Goal: Information Seeking & Learning: Learn about a topic

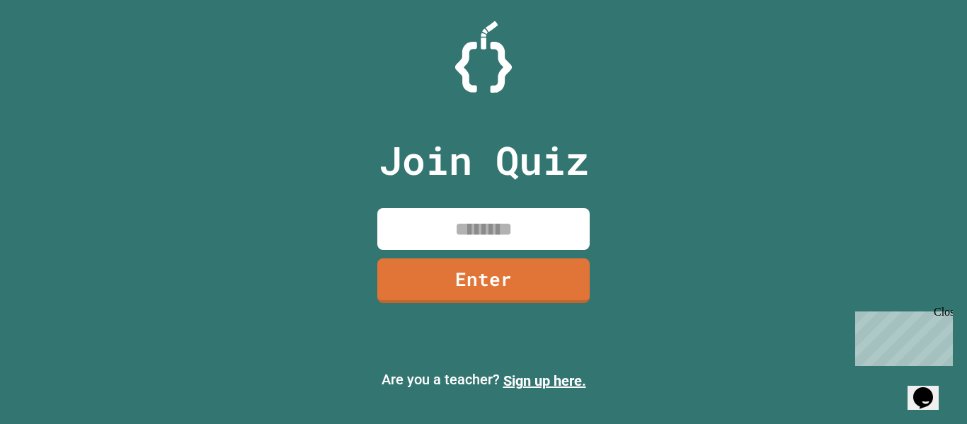
click at [494, 214] on input at bounding box center [483, 229] width 212 height 42
type input "********"
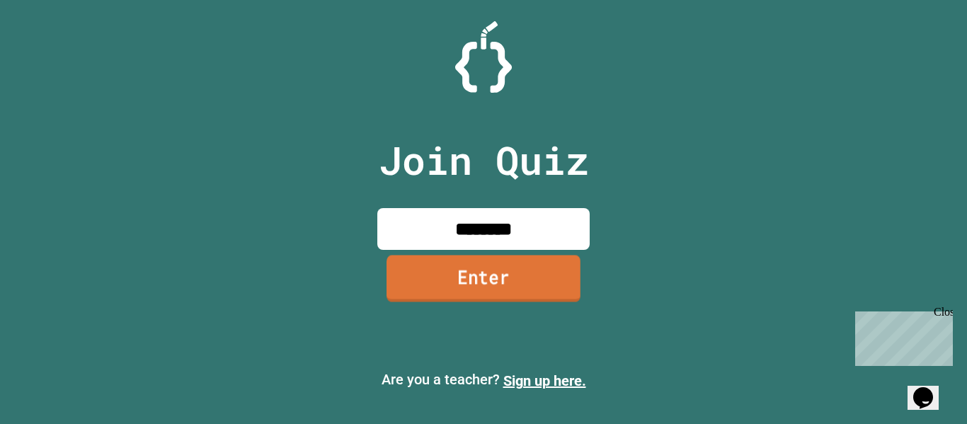
click at [437, 272] on link "Enter" at bounding box center [484, 278] width 194 height 47
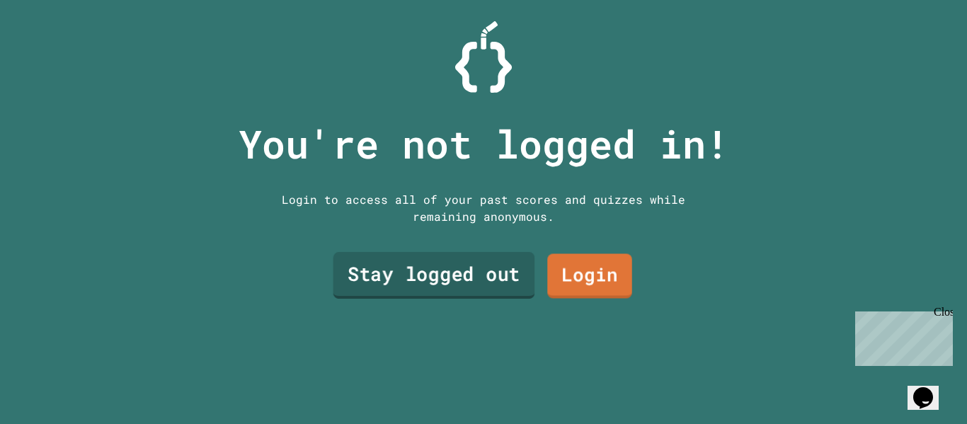
click at [396, 265] on link "Stay logged out" at bounding box center [434, 275] width 202 height 47
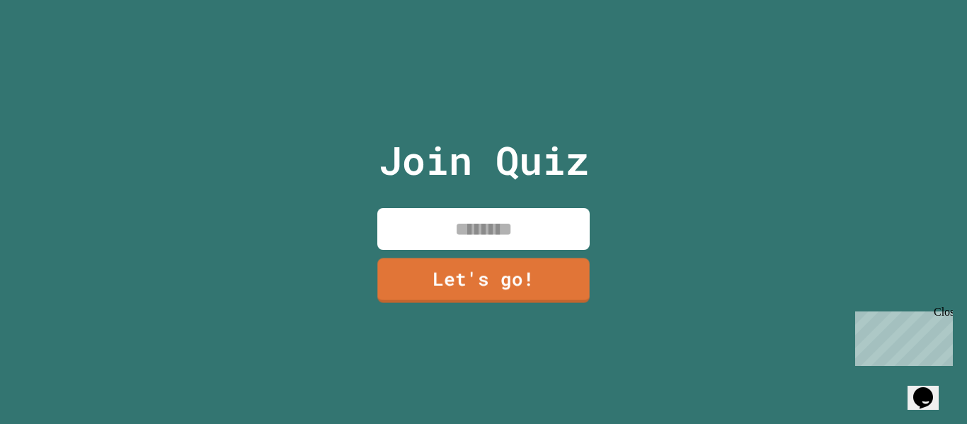
click at [430, 237] on input at bounding box center [483, 229] width 212 height 42
type input "******"
click at [428, 280] on link "Let's go!" at bounding box center [484, 279] width 214 height 47
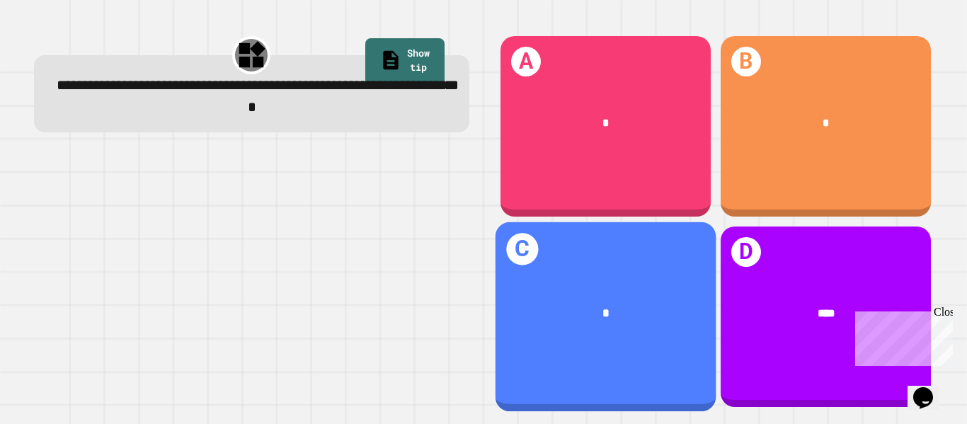
click at [559, 306] on div "*" at bounding box center [606, 313] width 173 height 18
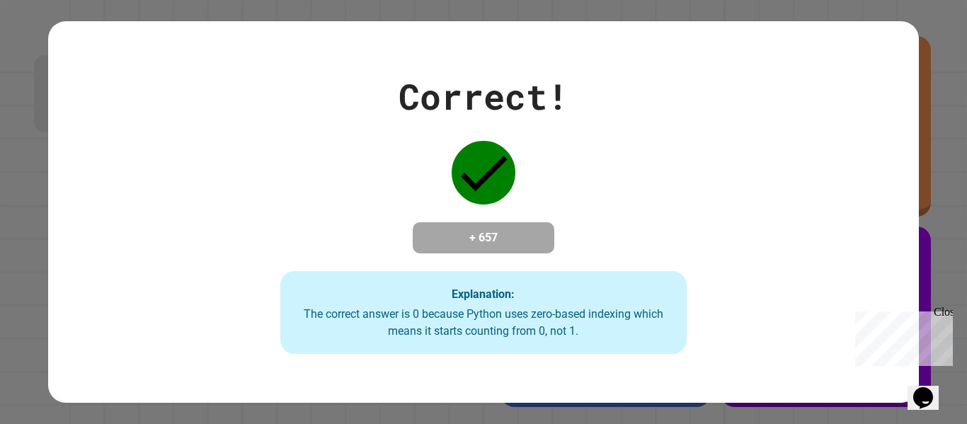
click at [544, 207] on div "Correct! + 657 Explanation: The correct answer is 0 because Python uses zero-ba…" at bounding box center [483, 212] width 581 height 285
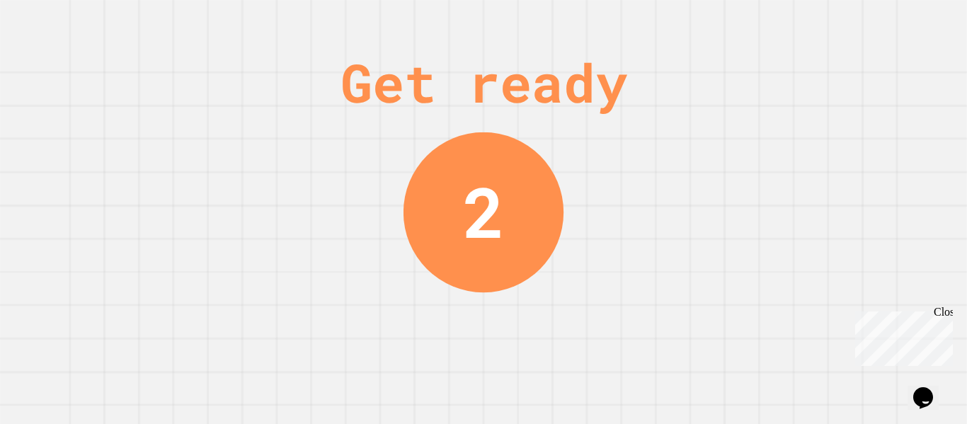
click at [544, 207] on div "Get ready 2" at bounding box center [483, 212] width 967 height 424
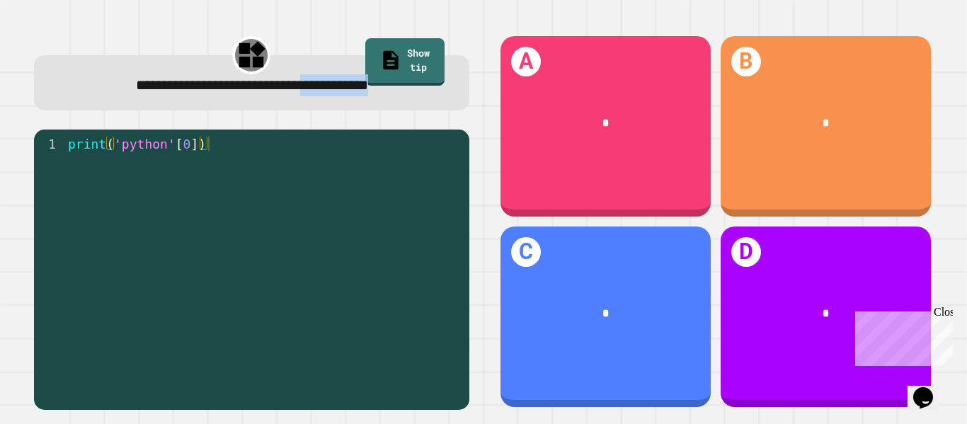
drag, startPoint x: 437, startPoint y: 81, endPoint x: 324, endPoint y: 82, distance: 113.3
click at [324, 82] on div "**********" at bounding box center [252, 85] width 396 height 22
click at [35, 96] on div "**********" at bounding box center [251, 82] width 435 height 55
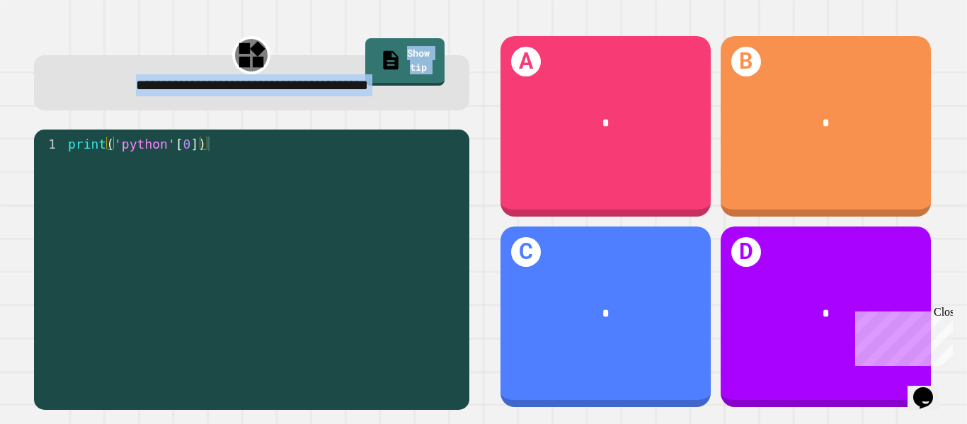
drag, startPoint x: 66, startPoint y: 79, endPoint x: 207, endPoint y: 151, distance: 158.9
click at [207, 151] on div "**********" at bounding box center [251, 221] width 464 height 405
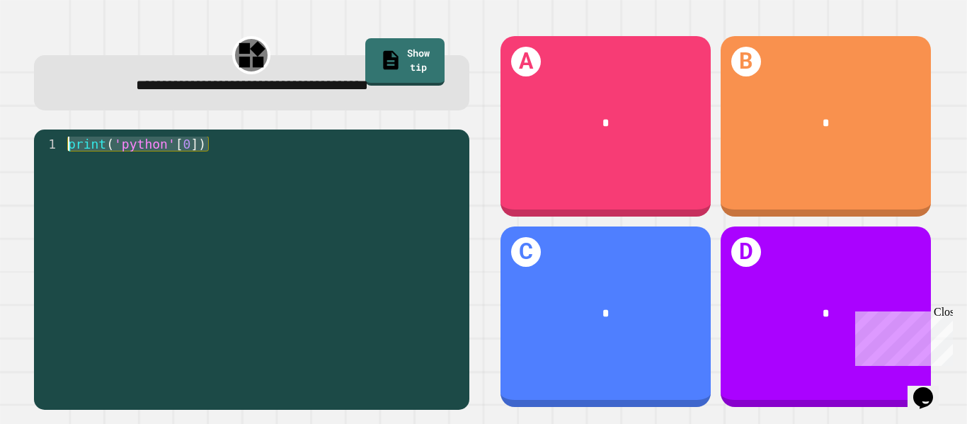
drag, startPoint x: 224, startPoint y: 145, endPoint x: 74, endPoint y: 62, distance: 170.8
click at [74, 62] on div "**********" at bounding box center [251, 221] width 464 height 405
click at [270, 198] on div "print ( 'python' [ 0 ])" at bounding box center [263, 264] width 397 height 255
drag, startPoint x: 214, startPoint y: 135, endPoint x: 53, endPoint y: 148, distance: 161.3
click at [53, 148] on div "1 print ( 'python' [ 0 ]) XXXXXXXXXXXXXXXXXXXXXXXXXXXXXXXXXXXXXXXXXXXXXXXXXXXXX…" at bounding box center [251, 270] width 435 height 280
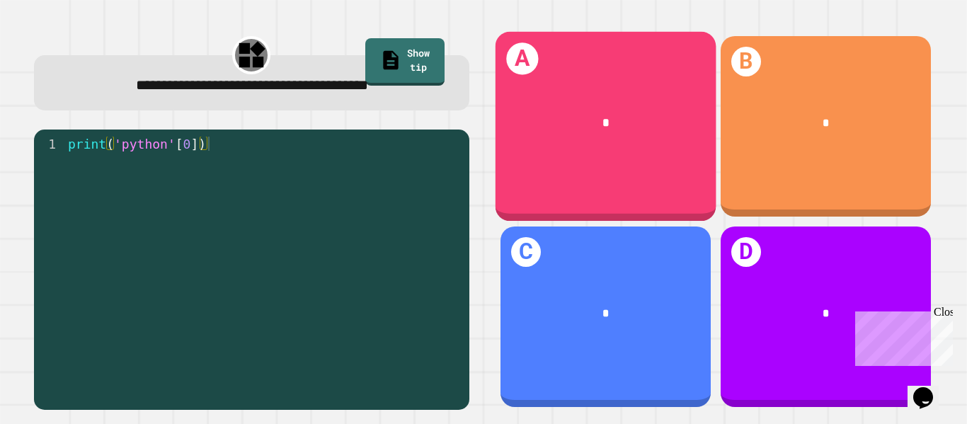
click at [645, 201] on div "A *" at bounding box center [605, 127] width 221 height 190
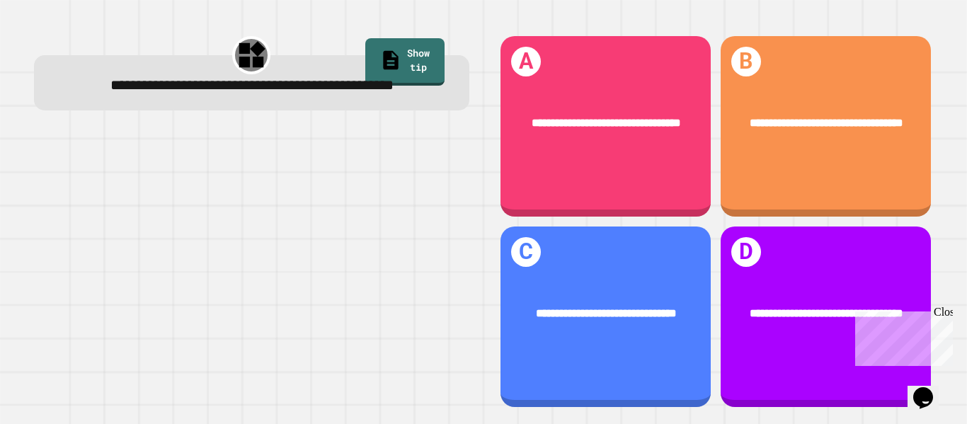
click at [361, 207] on div at bounding box center [251, 270] width 435 height 280
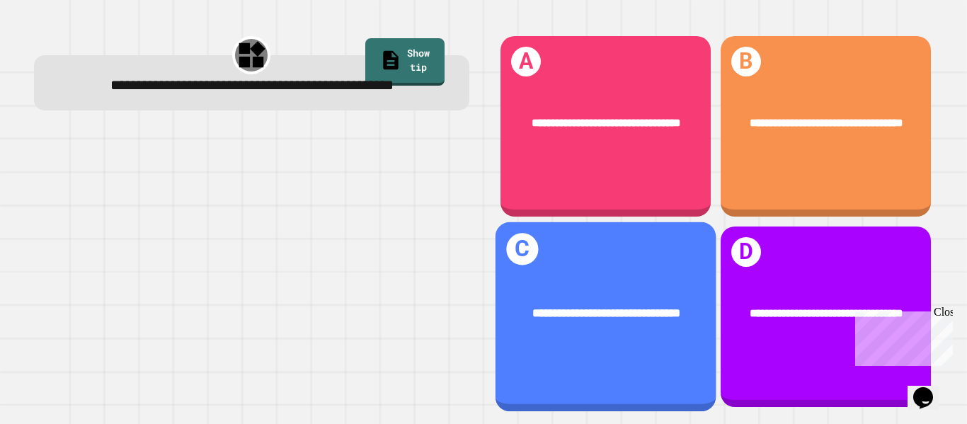
click at [583, 253] on div "**********" at bounding box center [605, 317] width 221 height 190
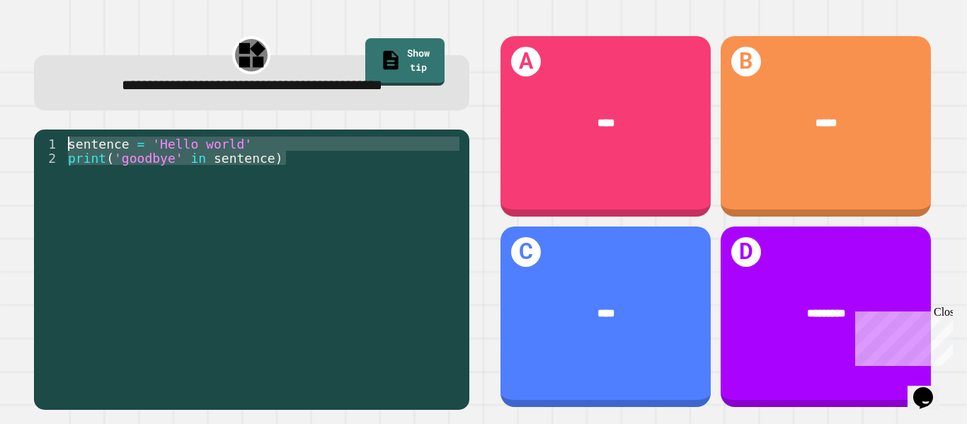
drag, startPoint x: 294, startPoint y: 182, endPoint x: 96, endPoint y: 159, distance: 200.2
click at [96, 159] on div "1 2 sentence = 'Hello world' print ( 'goodbye' in sentence ) XXXXXXXXXXXXXXXXXX…" at bounding box center [251, 270] width 435 height 280
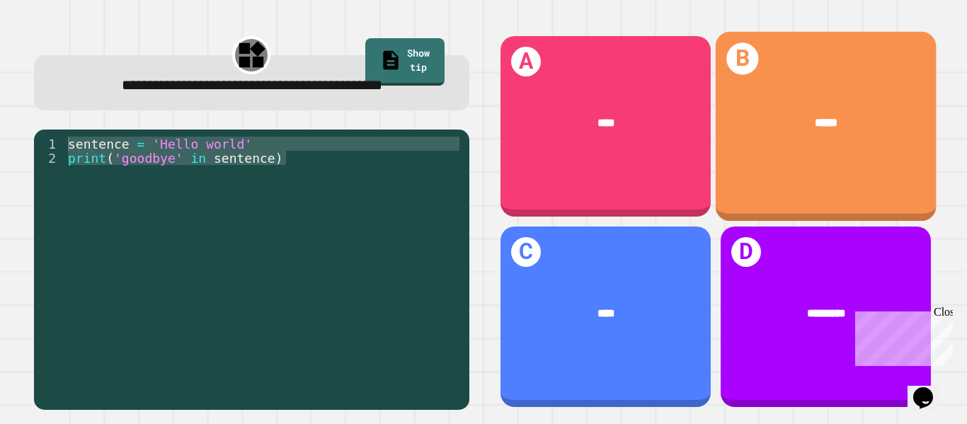
click at [732, 156] on div "B *****" at bounding box center [825, 127] width 221 height 190
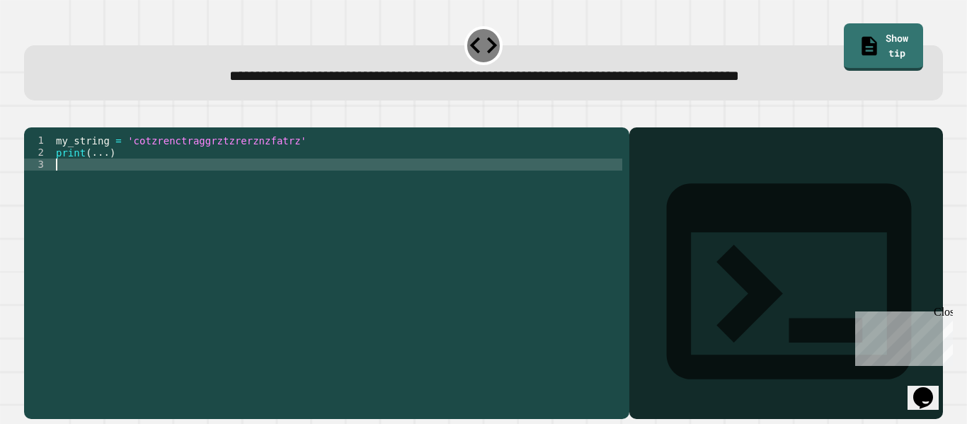
click at [550, 180] on div "my_string = 'cotzrenctraggrztzrerznzfatrz' print ( ... )" at bounding box center [337, 267] width 569 height 265
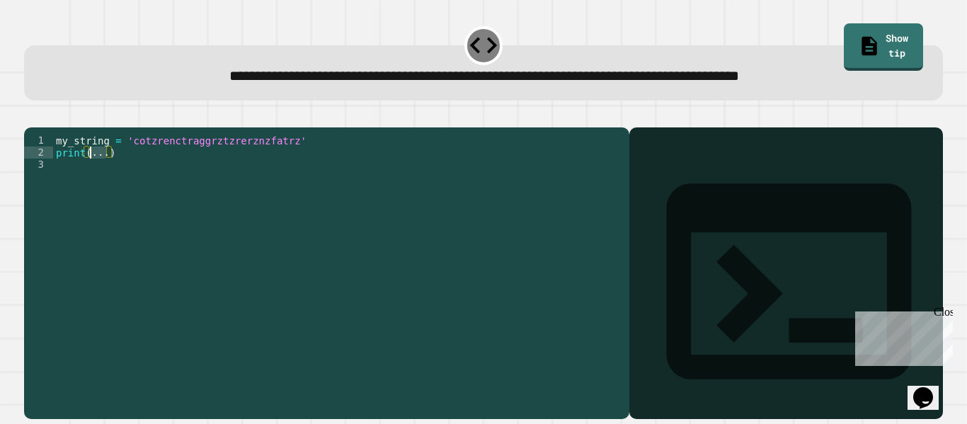
drag, startPoint x: 105, startPoint y: 176, endPoint x: 90, endPoint y: 173, distance: 15.0
click at [90, 173] on div "my_string = 'cotzrenctraggrztzrerznzfatrz' print ( ... )" at bounding box center [337, 267] width 569 height 265
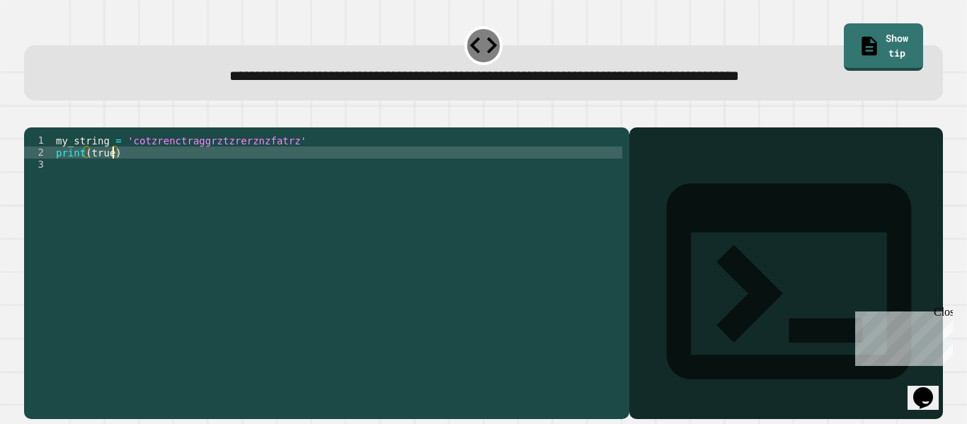
scroll to position [0, 8]
click at [88, 173] on div "my_string = 'cotzrenctraggrztzrerznzfatrz' print ( true ')" at bounding box center [337, 267] width 569 height 265
type textarea "**********"
click at [550, 270] on div "my_string = 'cotzrenctraggrztzrerznzfatrz' print ( 'true' )" at bounding box center [337, 267] width 569 height 265
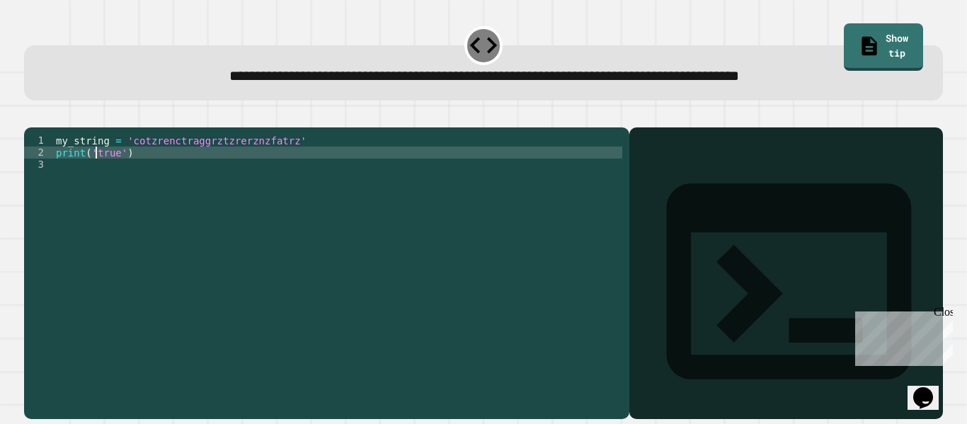
scroll to position [0, 0]
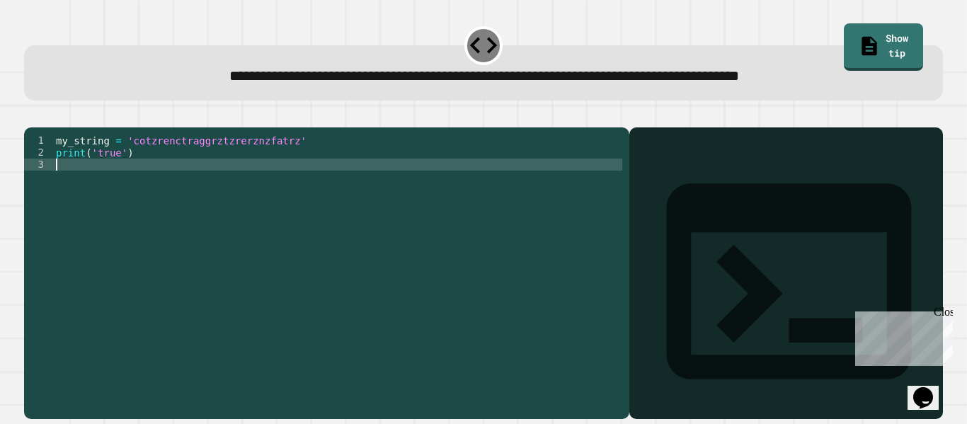
click at [31, 116] on icon "button" at bounding box center [31, 116] width 0 height 0
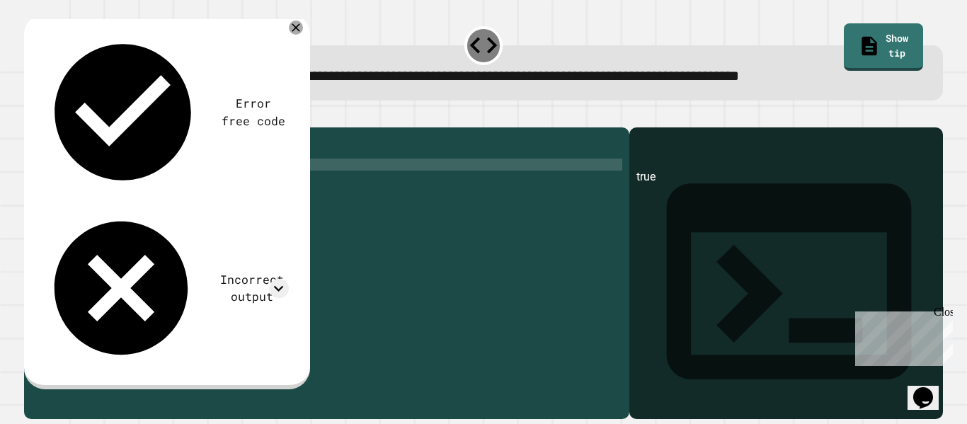
click at [126, 169] on div "my_string = 'cotzrenctraggrztzrerznzfatrz' print ( 'true' )" at bounding box center [337, 267] width 569 height 265
click at [170, 214] on div "my_string = 'cotzrenctraggrztzrerznzfatrz' print ( 'true' )" at bounding box center [337, 267] width 569 height 265
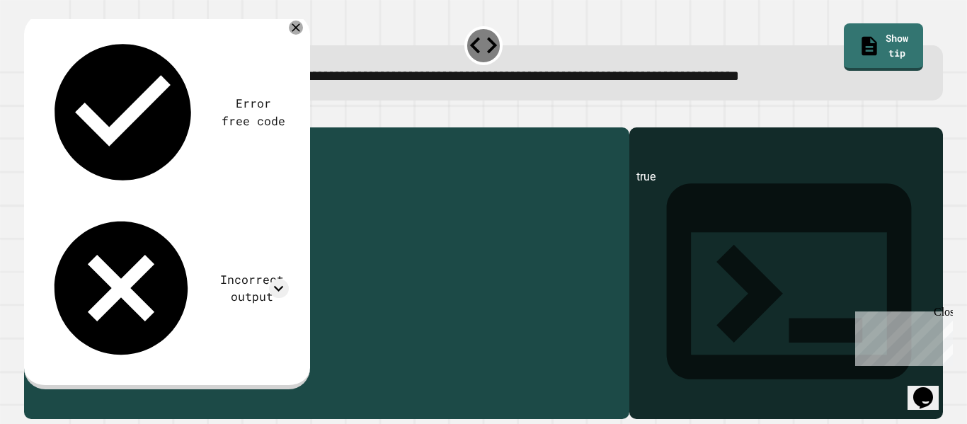
drag, startPoint x: 118, startPoint y: 177, endPoint x: 97, endPoint y: 177, distance: 20.5
click at [97, 177] on div "my_string = 'cotzrenctraggrztzrerznzfatrz' print ( 'true' )" at bounding box center [337, 267] width 569 height 265
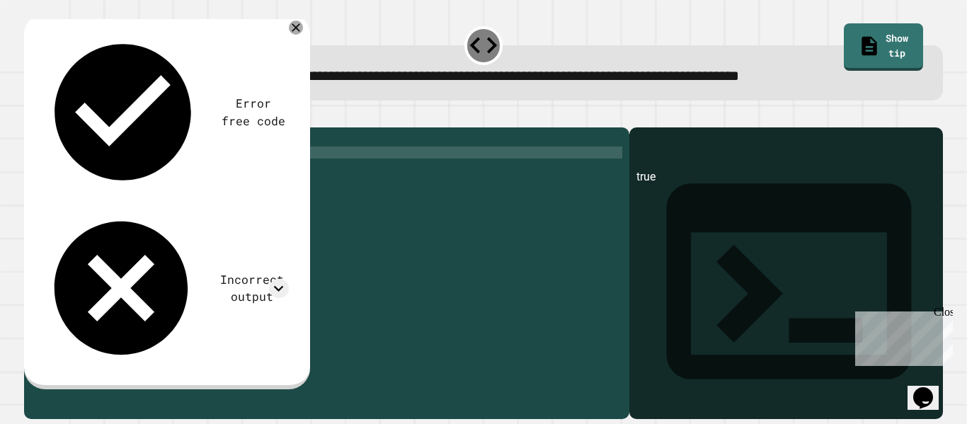
scroll to position [0, 8]
click at [31, 116] on icon "button" at bounding box center [31, 116] width 0 height 0
click at [124, 171] on div "my_string = 'cotzrenctraggrztzrerznzfatrz' print ( 'true' )" at bounding box center [337, 267] width 569 height 265
click at [96, 167] on div "my_string = 'cotzrenctraggrztzrerznzfatrz' print ( 'true)" at bounding box center [337, 267] width 569 height 265
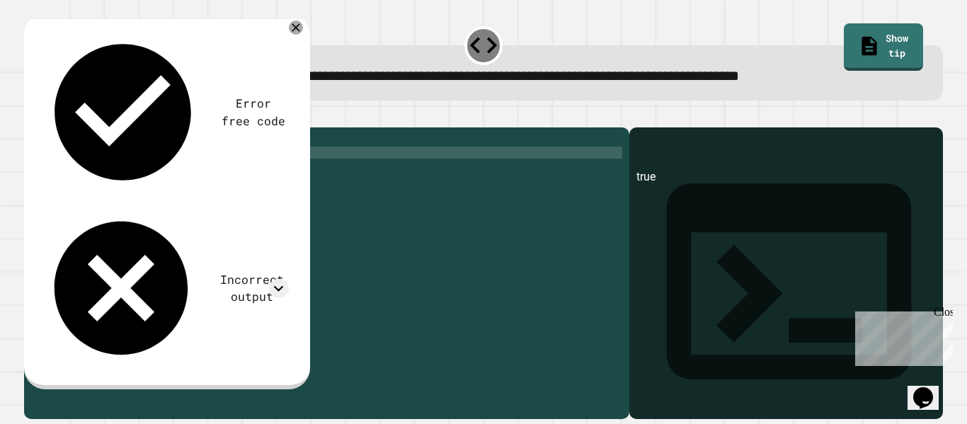
scroll to position [0, 7]
click at [31, 116] on icon "button" at bounding box center [31, 116] width 0 height 0
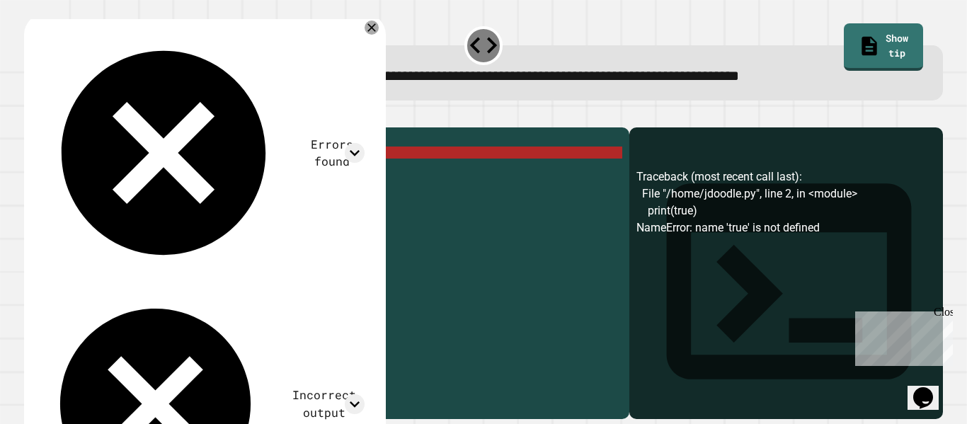
click at [108, 171] on div "my_string = 'cotzrenctraggrztzrerznzfatrz' print ( true )" at bounding box center [337, 267] width 569 height 265
click at [112, 173] on div "my_string = 'cotzrenctraggrztzrerznzfatrz' print ( true )" at bounding box center [337, 267] width 569 height 265
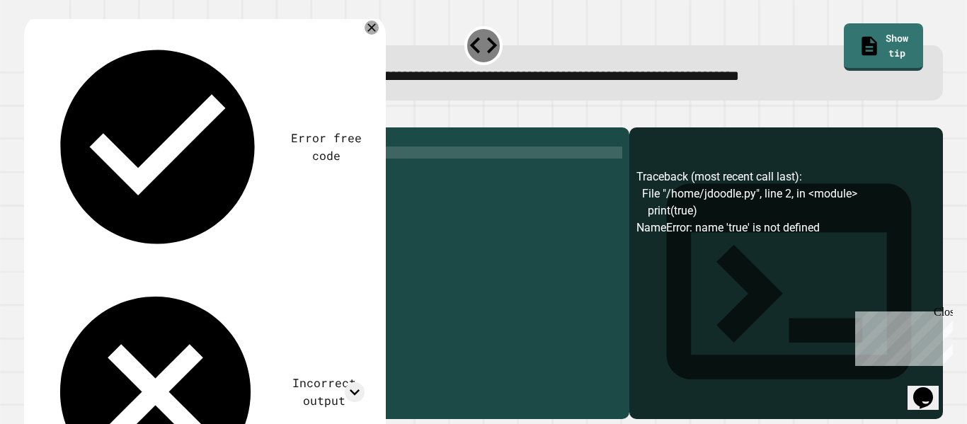
click at [86, 167] on div "my_string = 'cotzrenctraggrztzrerznzfatrz' print ( true ')" at bounding box center [337, 267] width 569 height 265
click at [91, 171] on div "my_string = 'cotzrenctraggrztzrerznzfatrz' print ( true ')" at bounding box center [337, 267] width 569 height 265
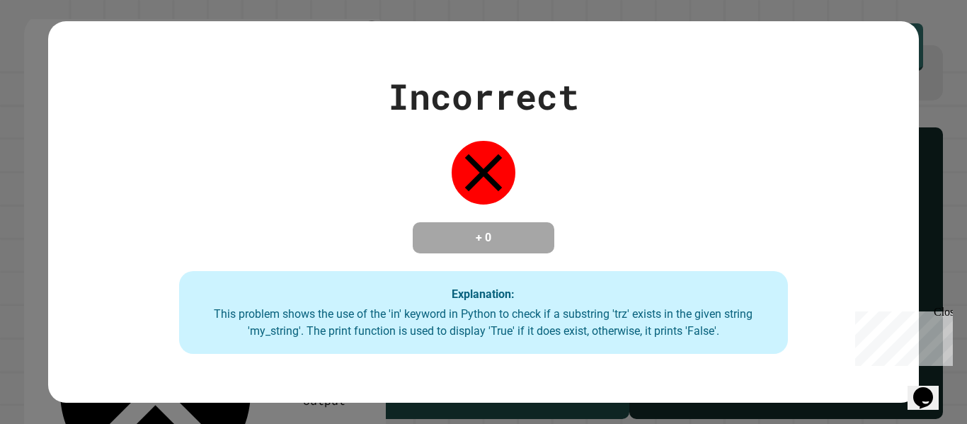
type textarea "**********"
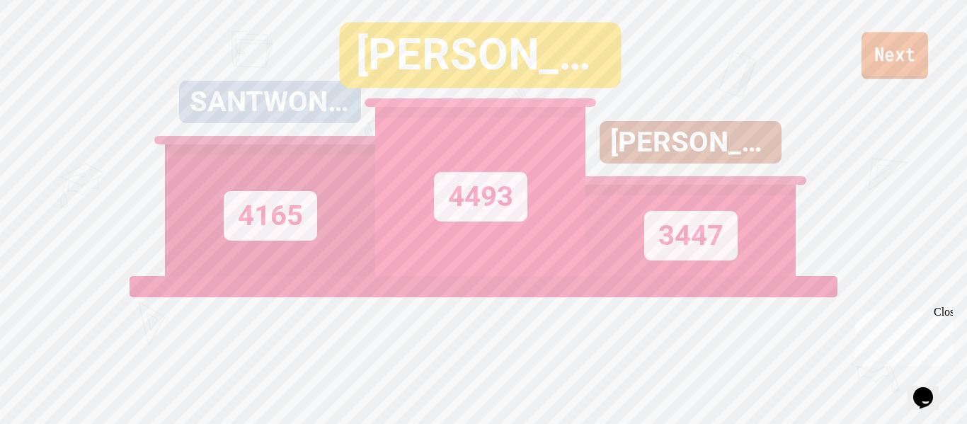
click at [884, 64] on link "Next" at bounding box center [895, 55] width 67 height 47
